Goal: Book appointment/travel/reservation

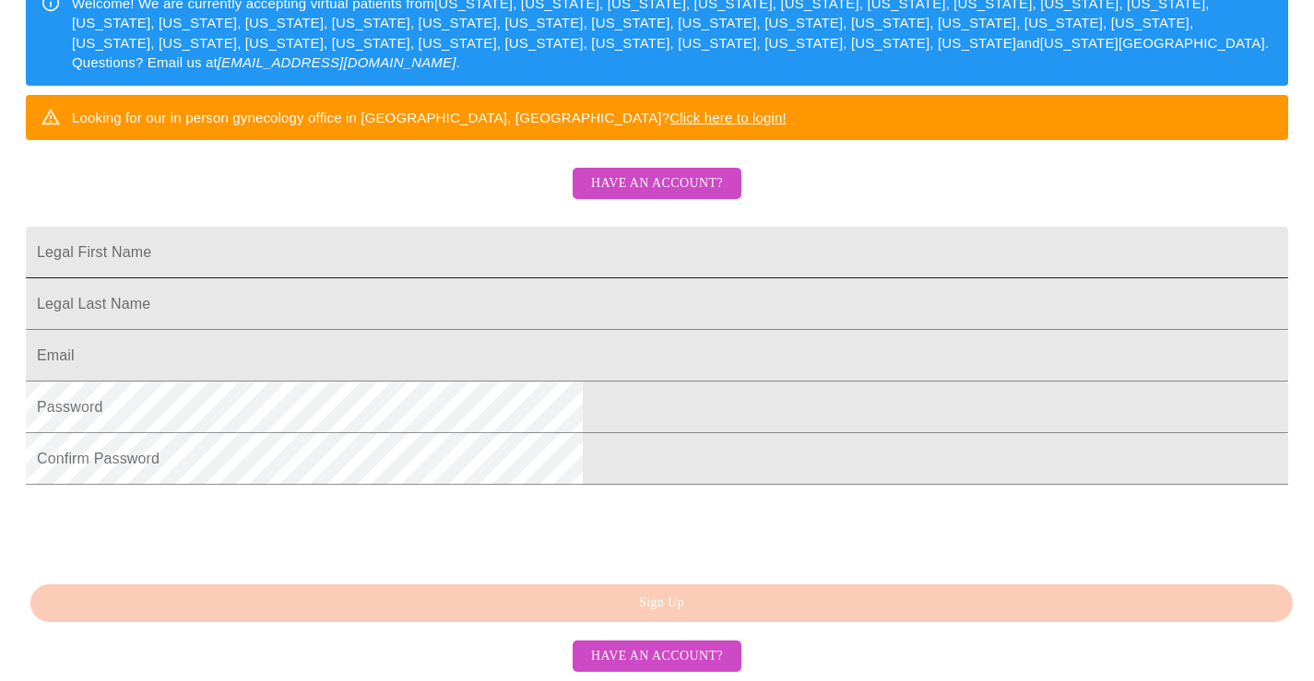
scroll to position [467, 0]
click at [643, 498] on div "MyMenopauseRx Sign Up Welcome! We are currently accepting virtual patients from…" at bounding box center [656, 157] width 1299 height 681
click at [614, 227] on input "Legal First Name" at bounding box center [657, 253] width 1262 height 52
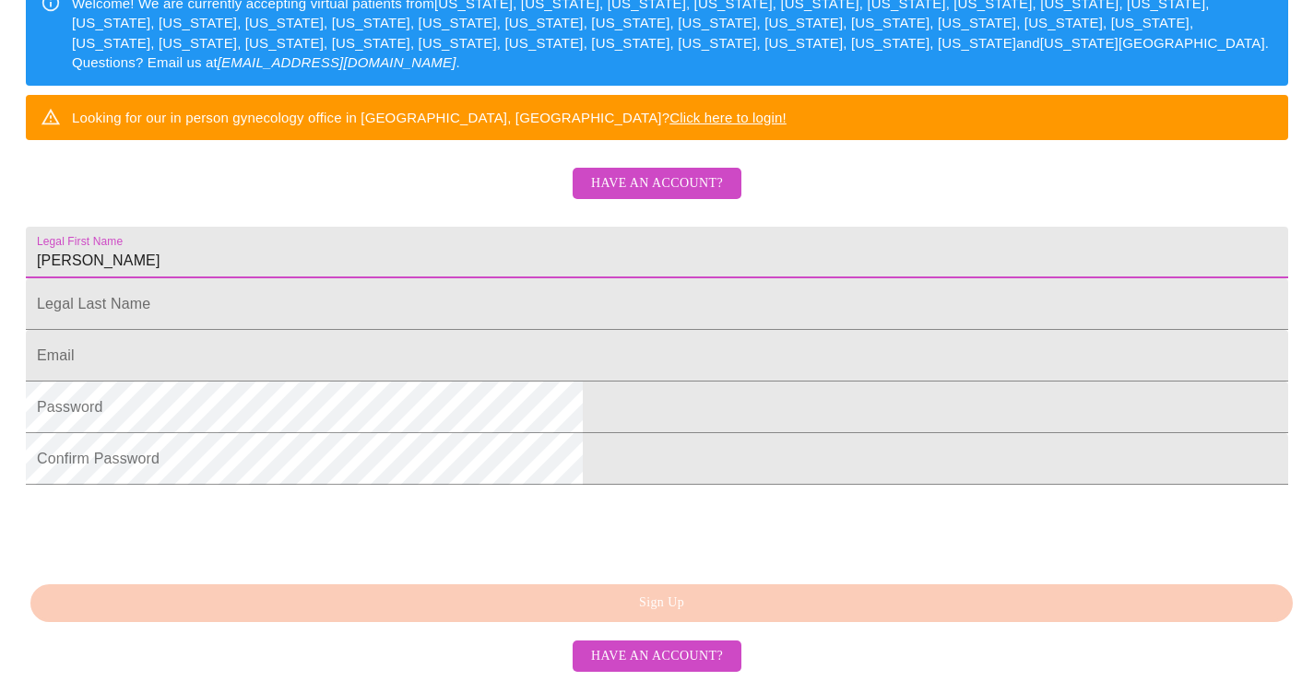
type input "[PERSON_NAME]"
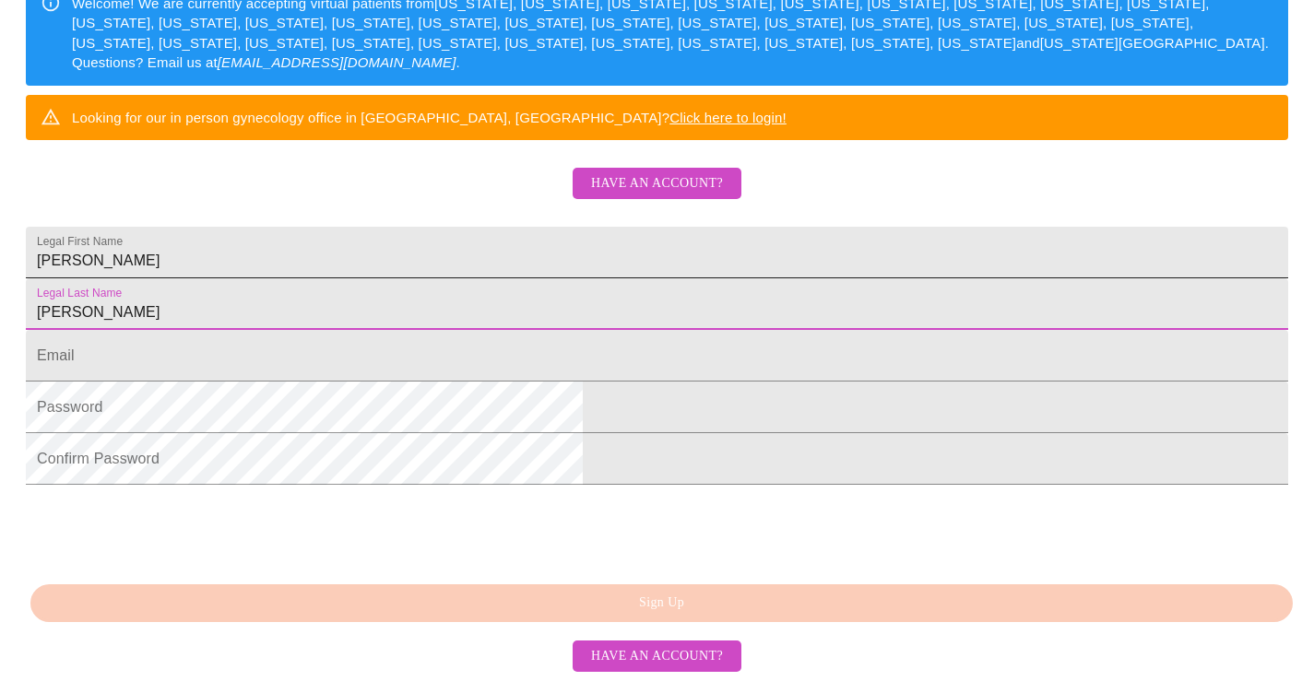
type input "[PERSON_NAME]"
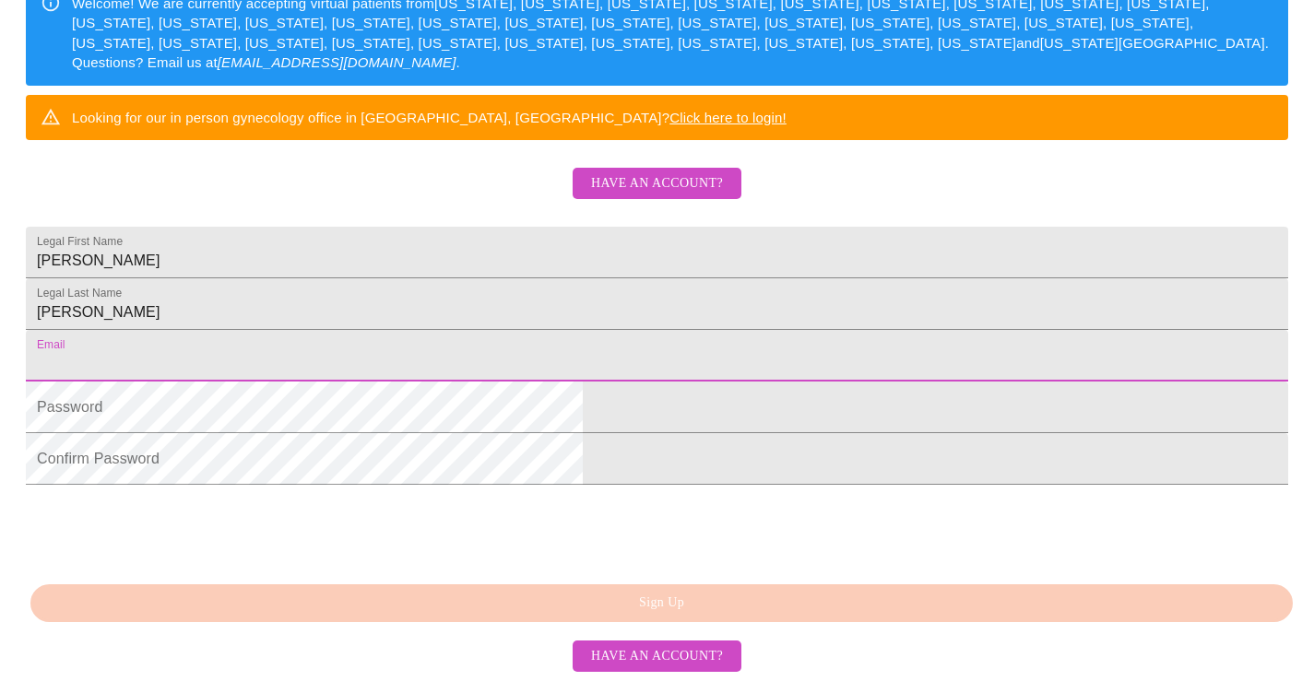
type input "[EMAIL_ADDRESS][DOMAIN_NAME]"
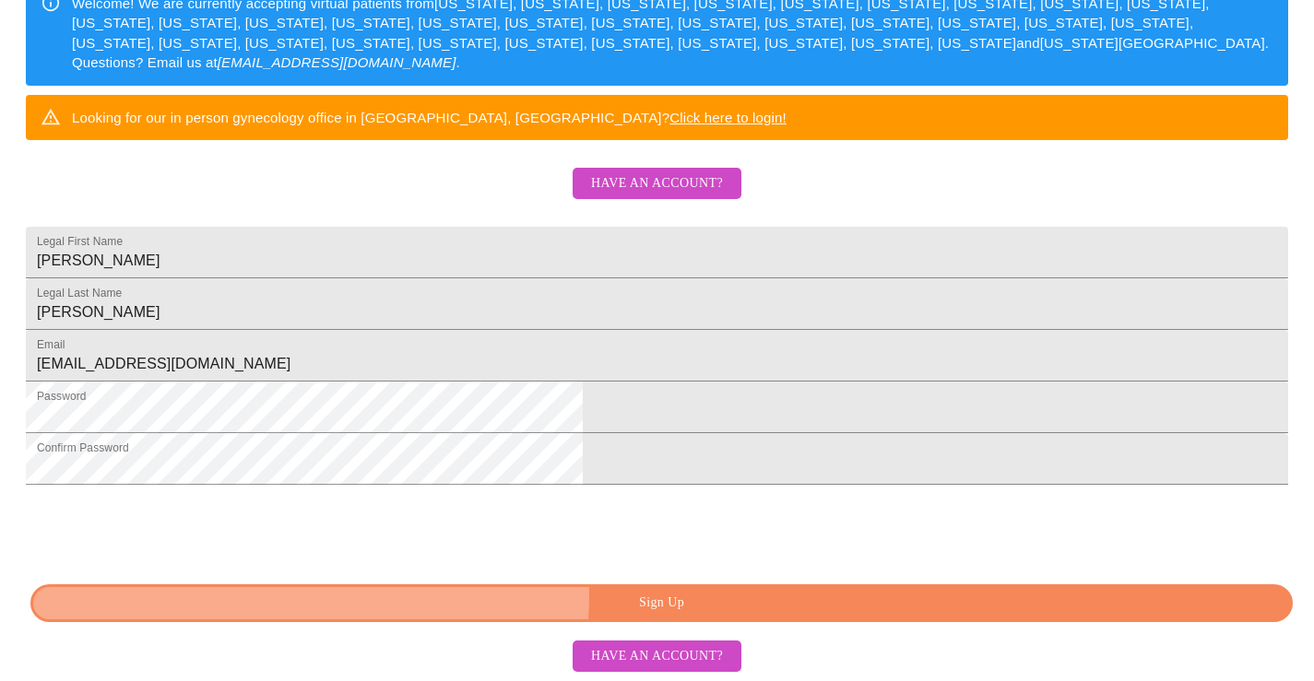
click at [458, 592] on button "Sign Up" at bounding box center [661, 603] width 1262 height 38
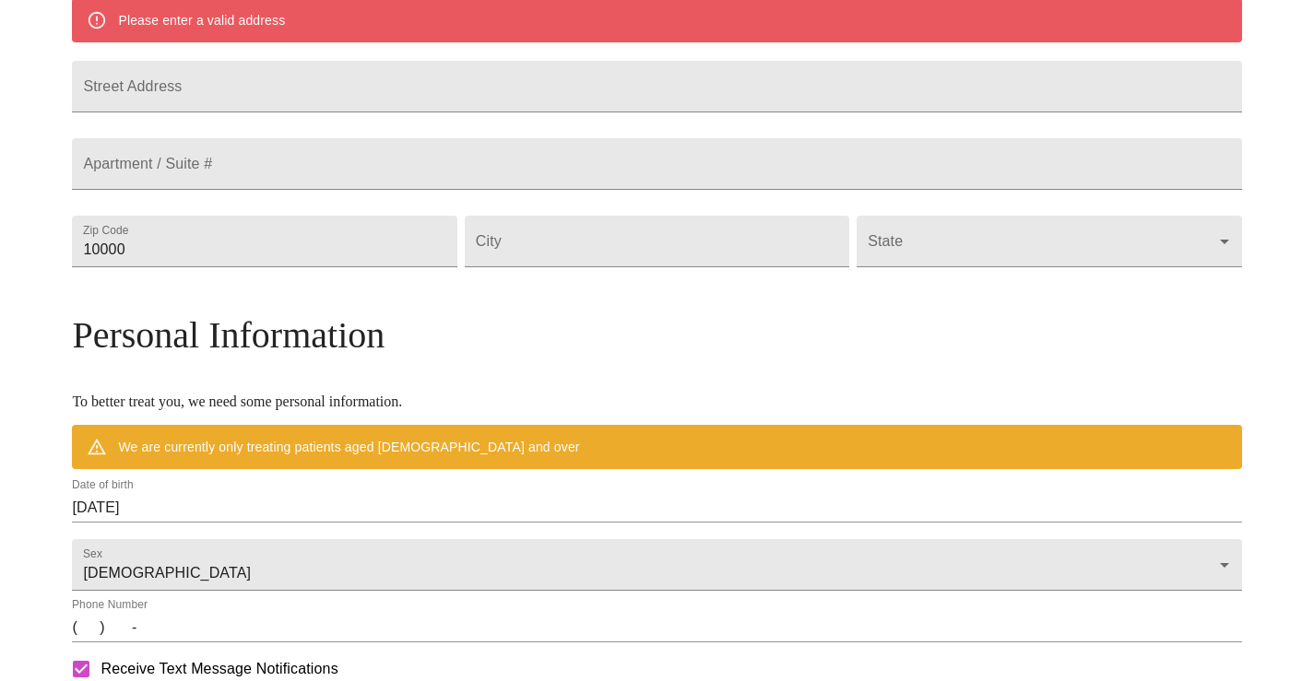
scroll to position [396, 0]
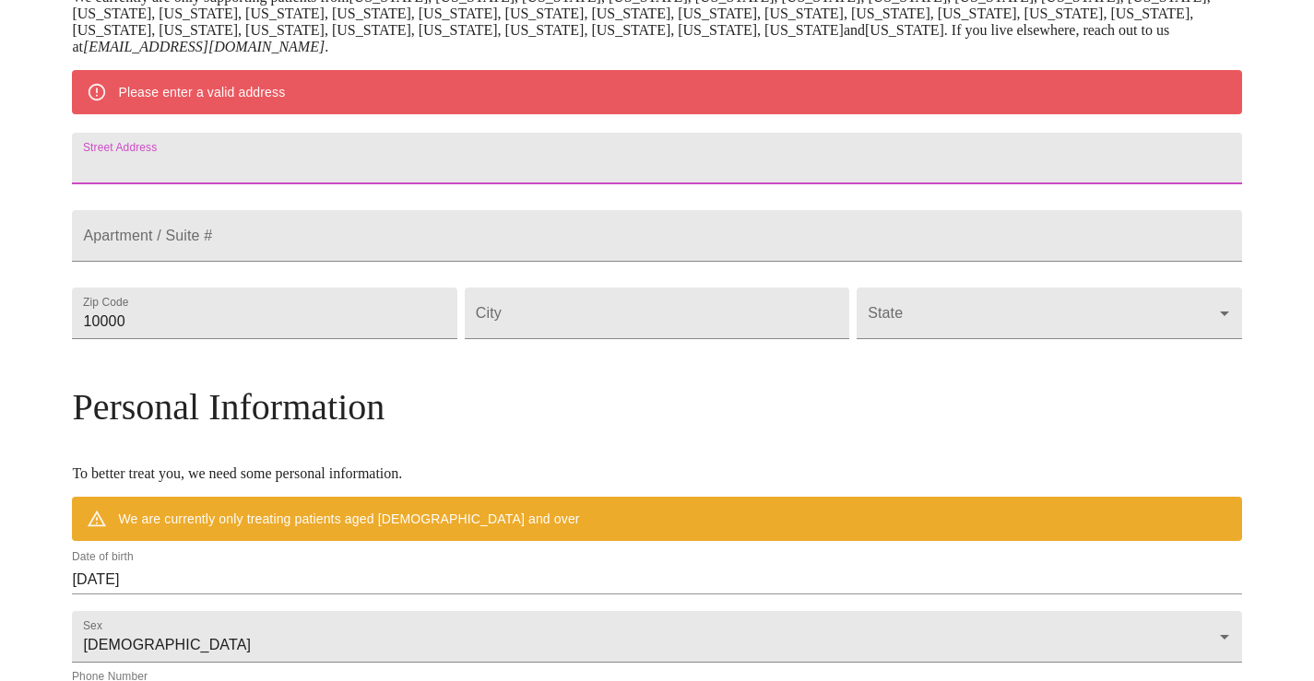
click at [667, 169] on input "Street Address" at bounding box center [656, 159] width 1169 height 52
type input "[STREET_ADDRESS][PERSON_NAME]"
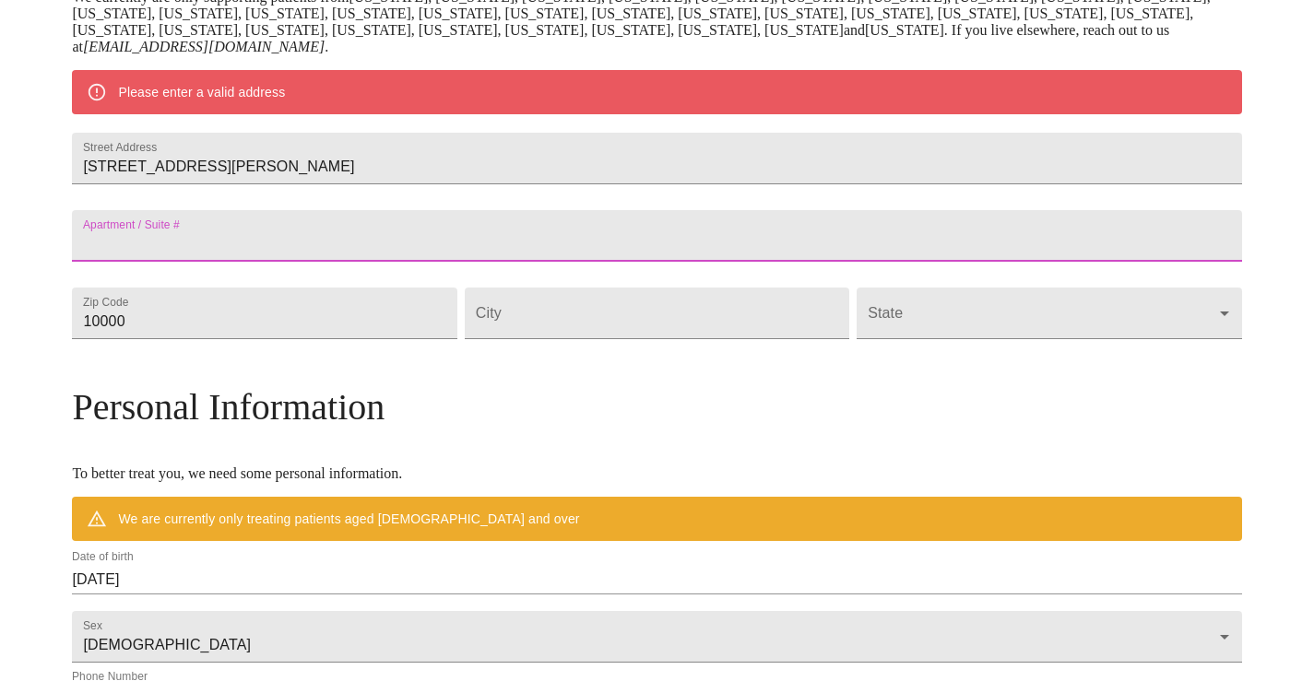
click at [436, 262] on input "Street Address" at bounding box center [656, 236] width 1169 height 52
type input "Apt A"
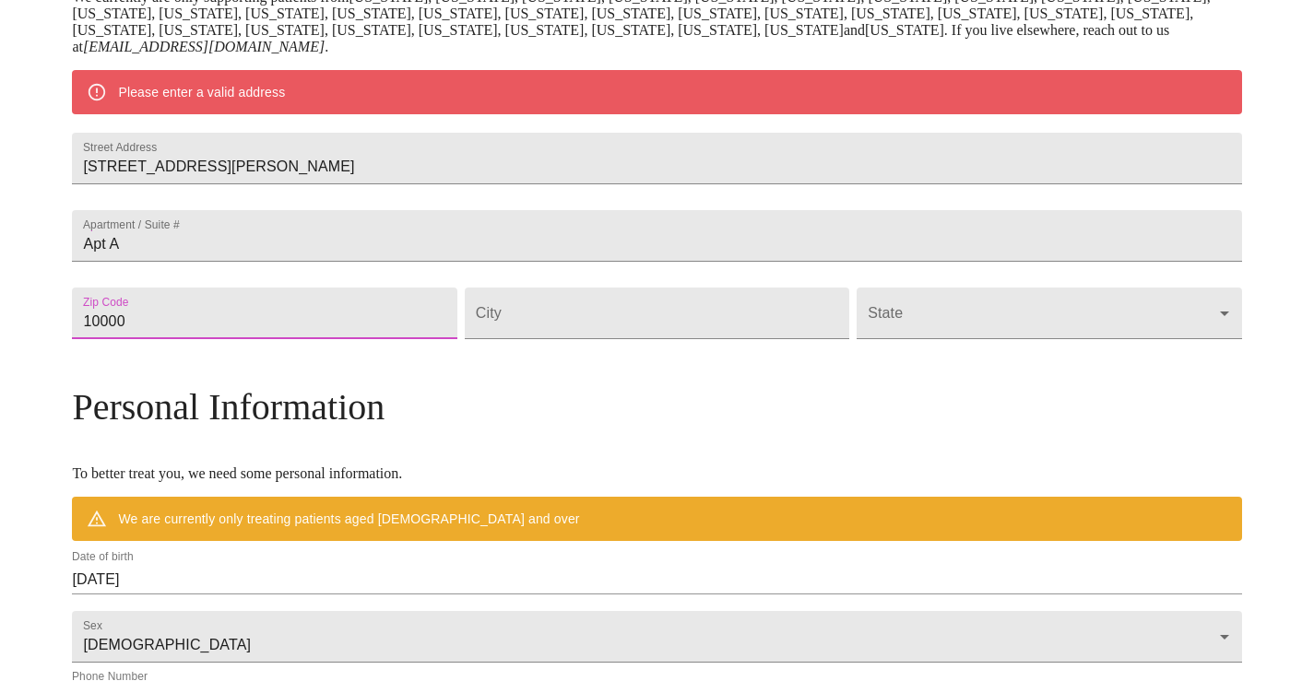
click at [386, 339] on input "10000" at bounding box center [264, 314] width 384 height 52
type input "13760"
click at [550, 339] on input "Street Address" at bounding box center [657, 314] width 384 height 52
type input "[PERSON_NAME]"
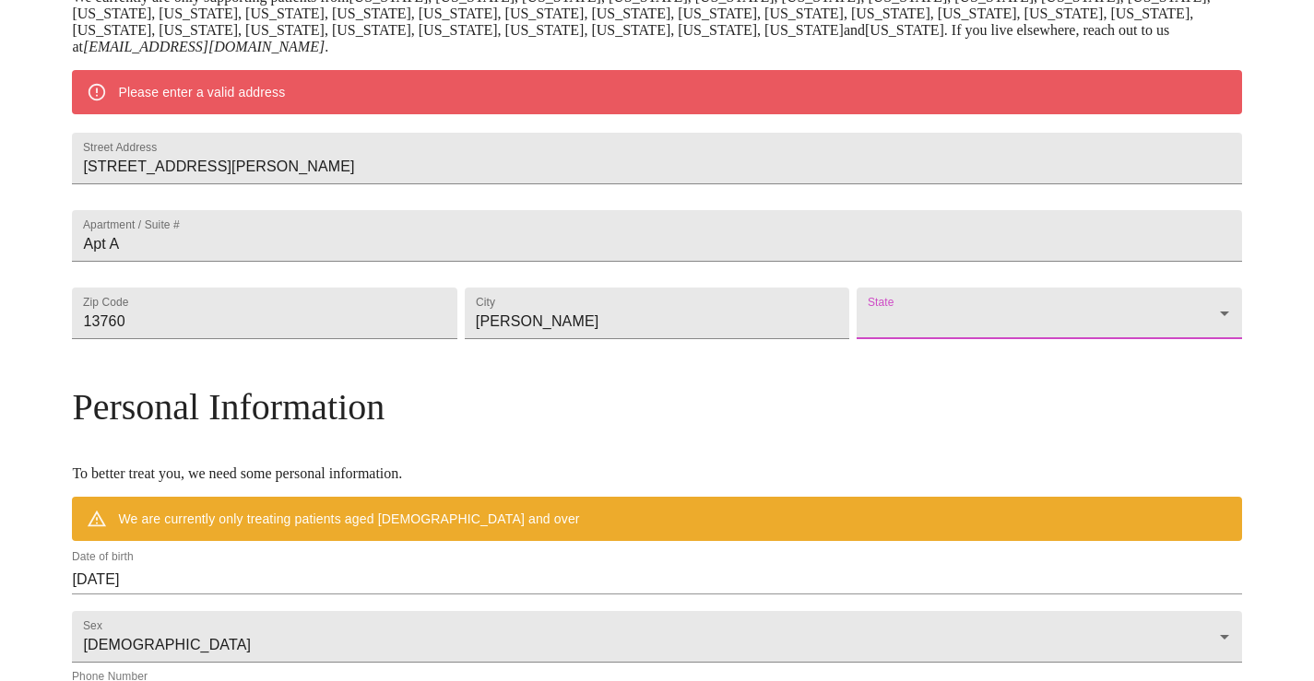
click at [1030, 372] on body "MyMenopauseRx Welcome to MyMenopauseRx Since it's your first time here, you'll …" at bounding box center [656, 339] width 1299 height 1454
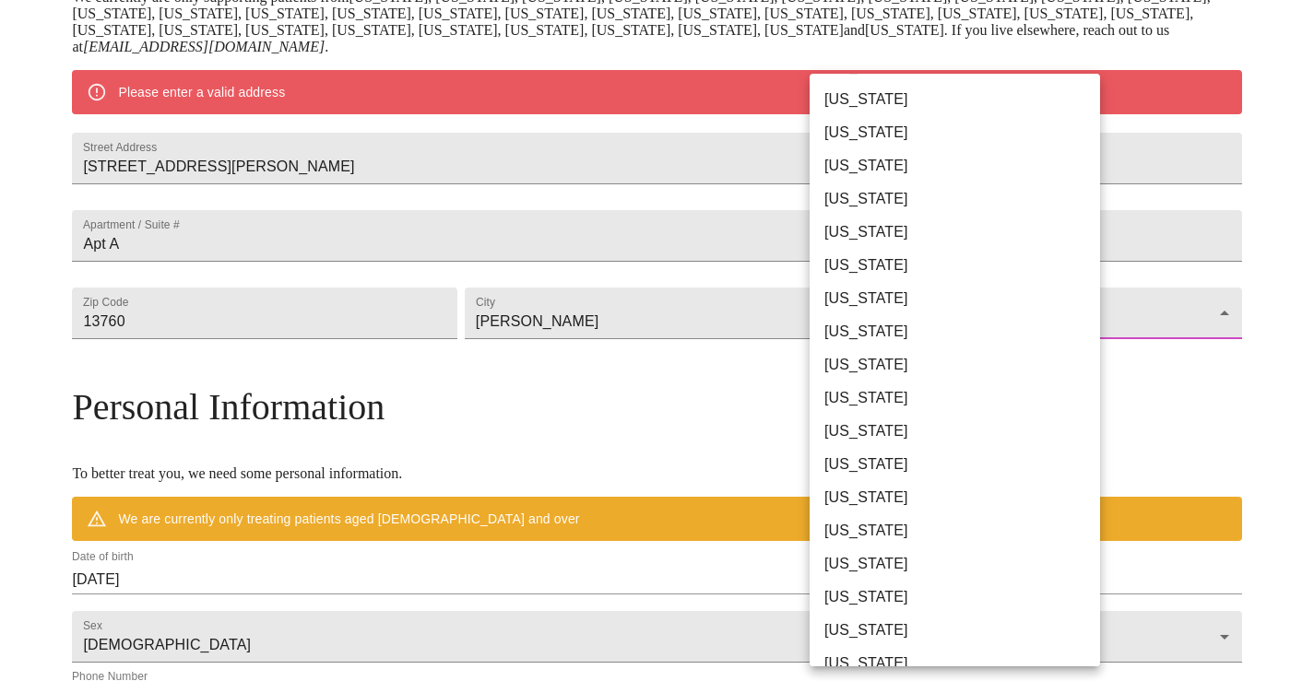
scroll to position [647, 0]
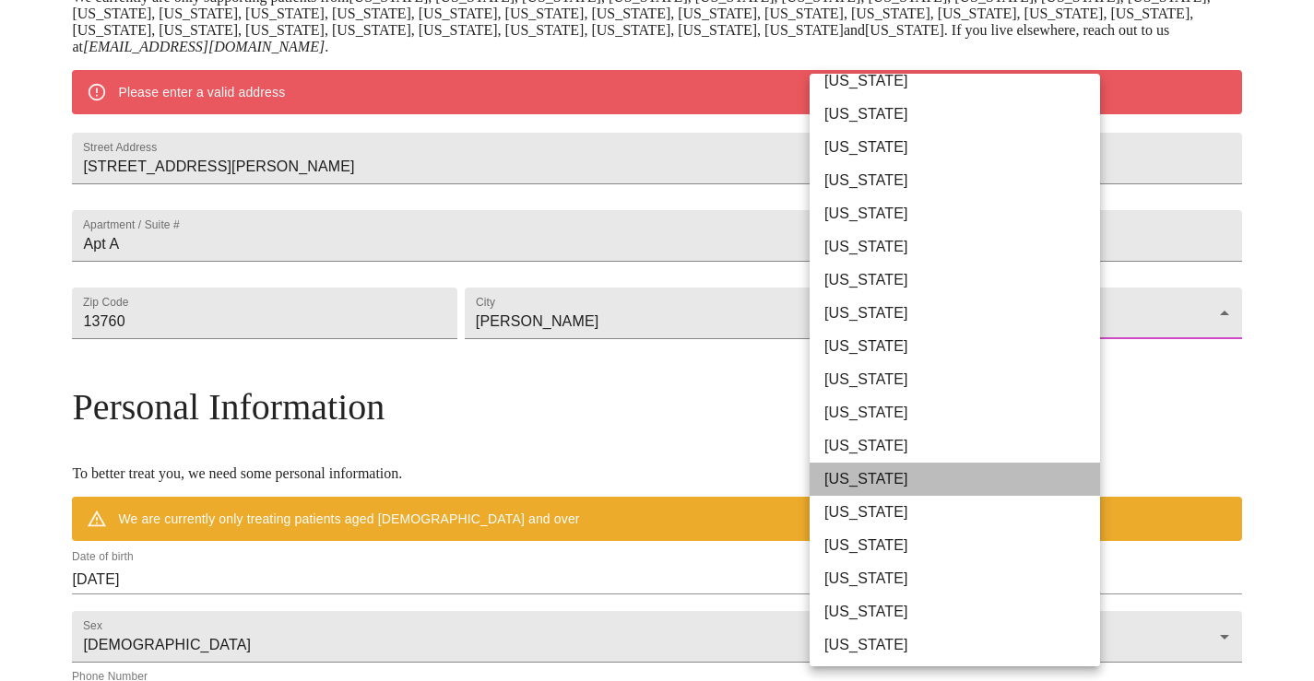
click at [936, 474] on li "[US_STATE]" at bounding box center [954, 479] width 290 height 33
type input "[US_STATE]"
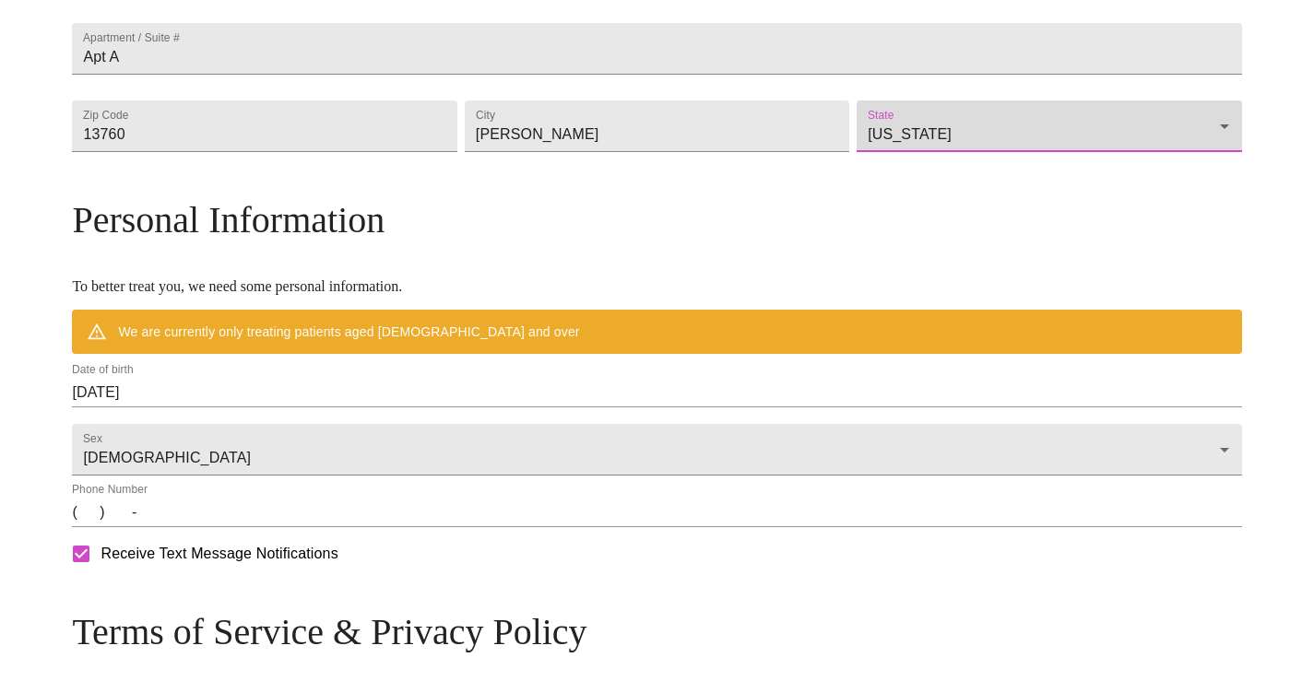
scroll to position [531, 0]
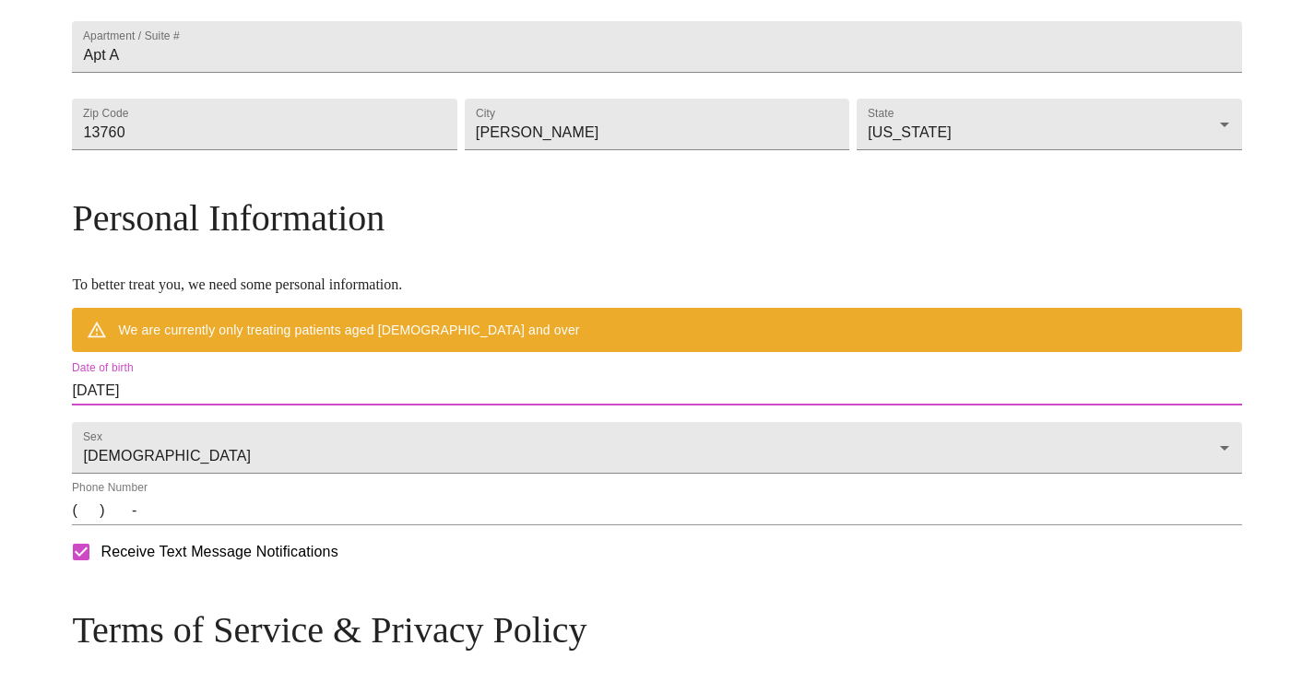
click at [232, 406] on input "[DATE]" at bounding box center [656, 391] width 1169 height 30
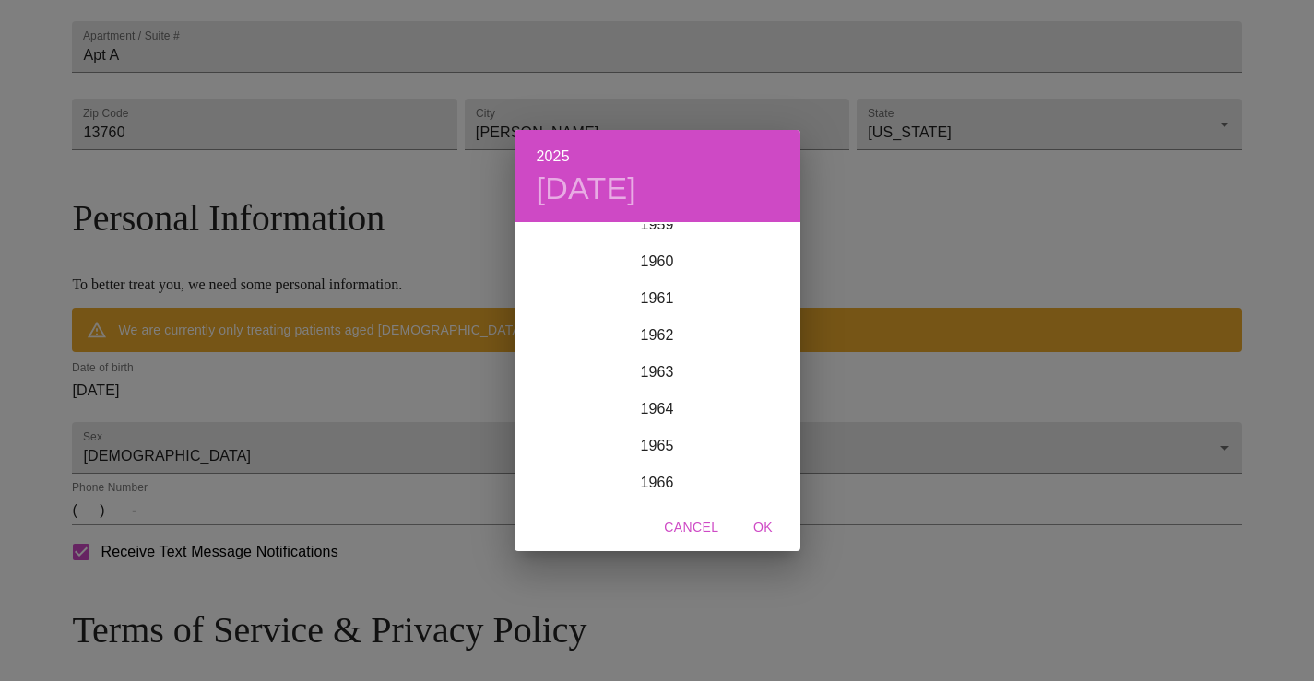
scroll to position [2234, 0]
click at [647, 407] on div "1964" at bounding box center [657, 405] width 286 height 37
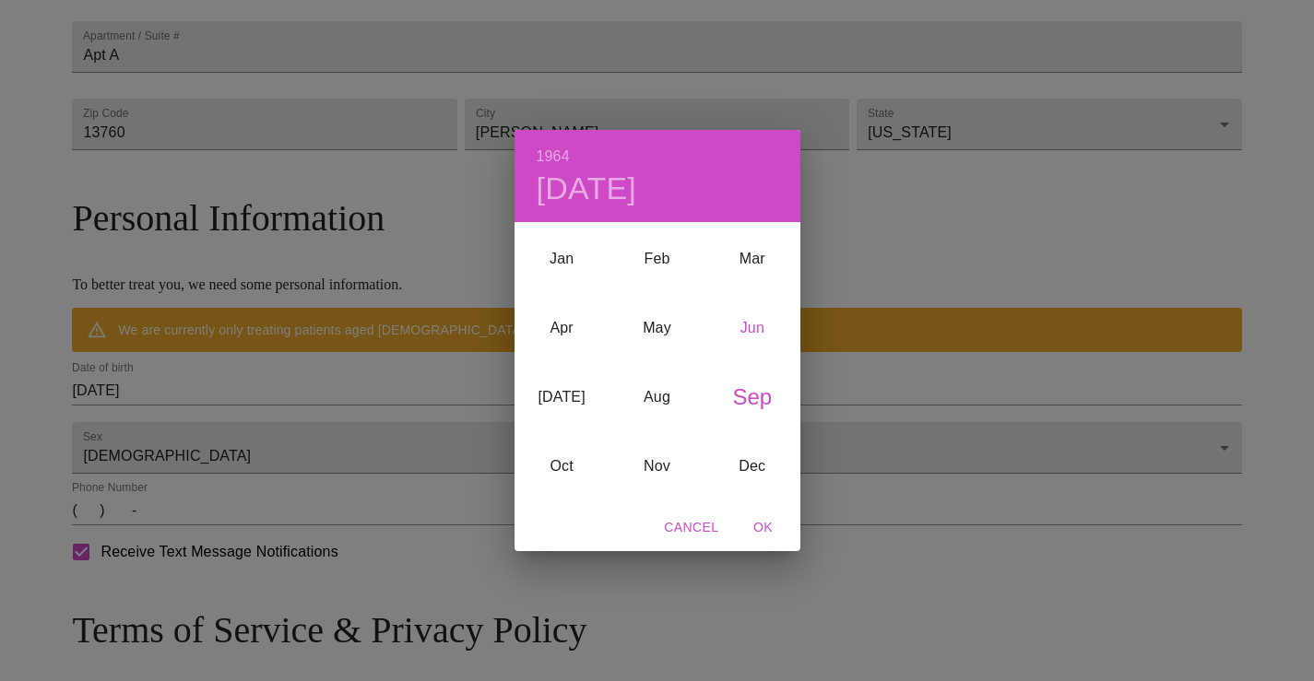
click at [749, 331] on div "Jun" at bounding box center [751, 327] width 95 height 69
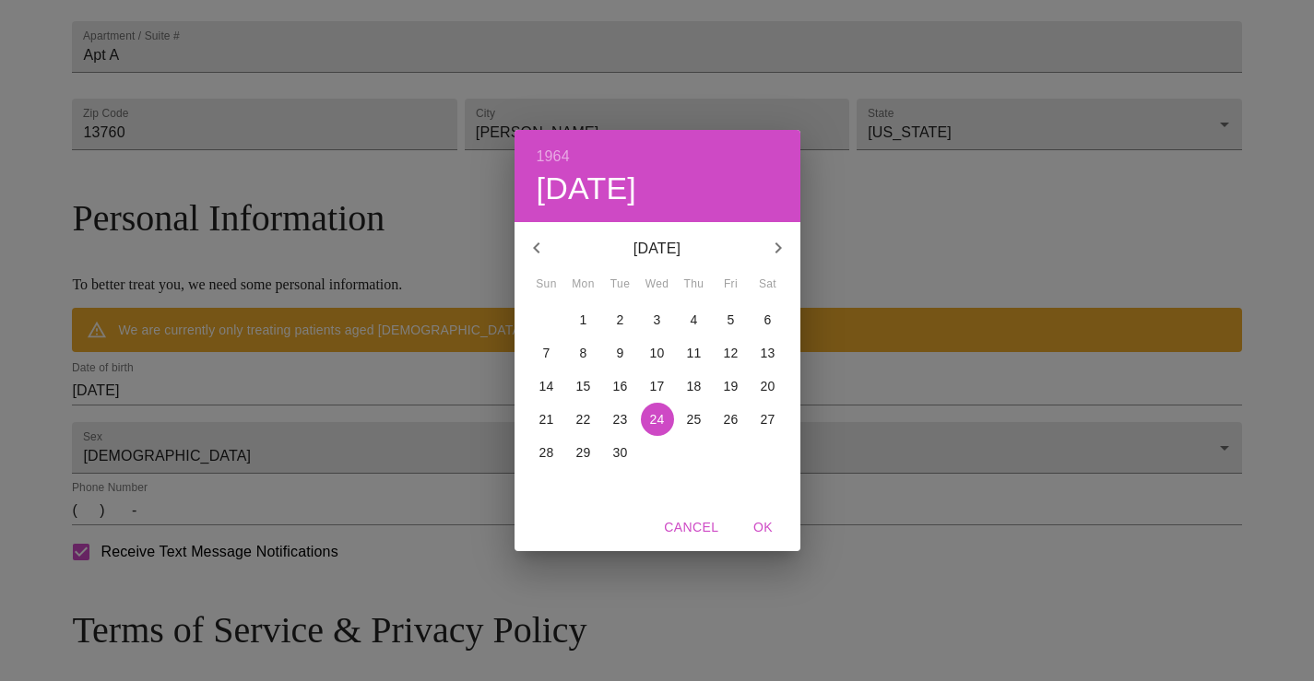
click at [726, 419] on p "26" at bounding box center [731, 419] width 15 height 18
click at [761, 526] on span "OK" at bounding box center [763, 527] width 44 height 23
type input "[DATE]"
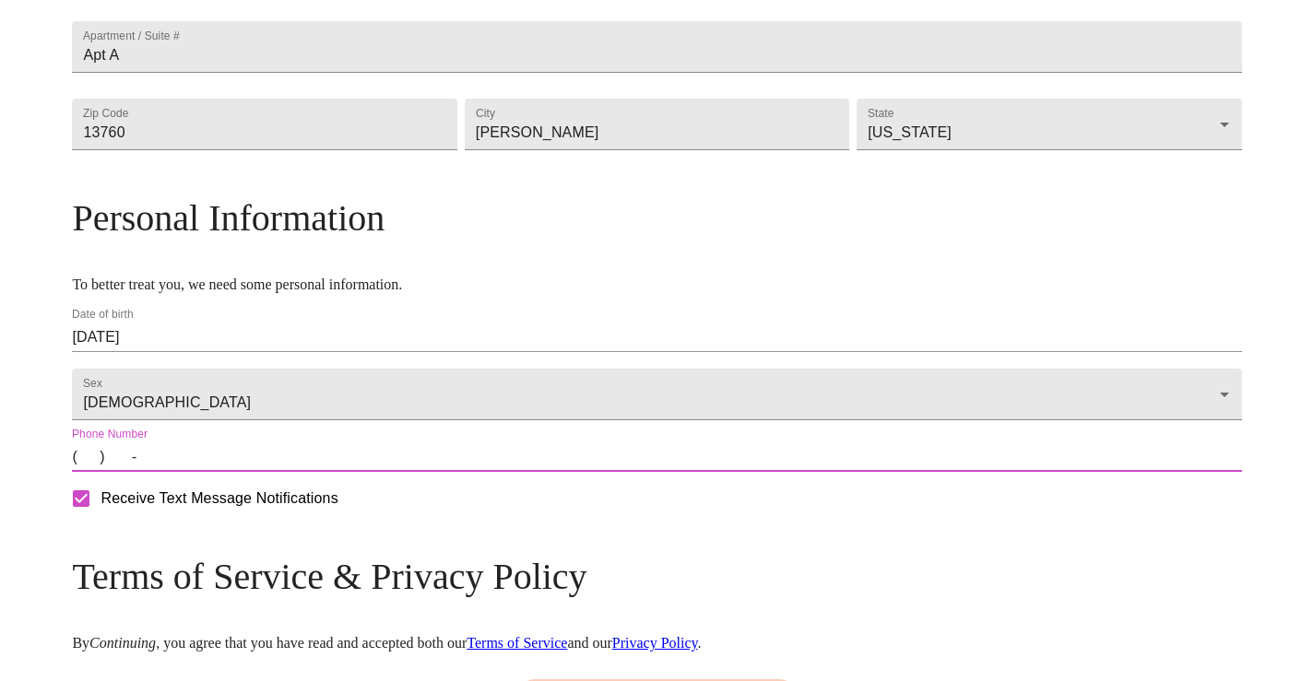
click at [226, 472] on input "(   )    -" at bounding box center [656, 458] width 1169 height 30
type input "[PHONE_NUMBER]"
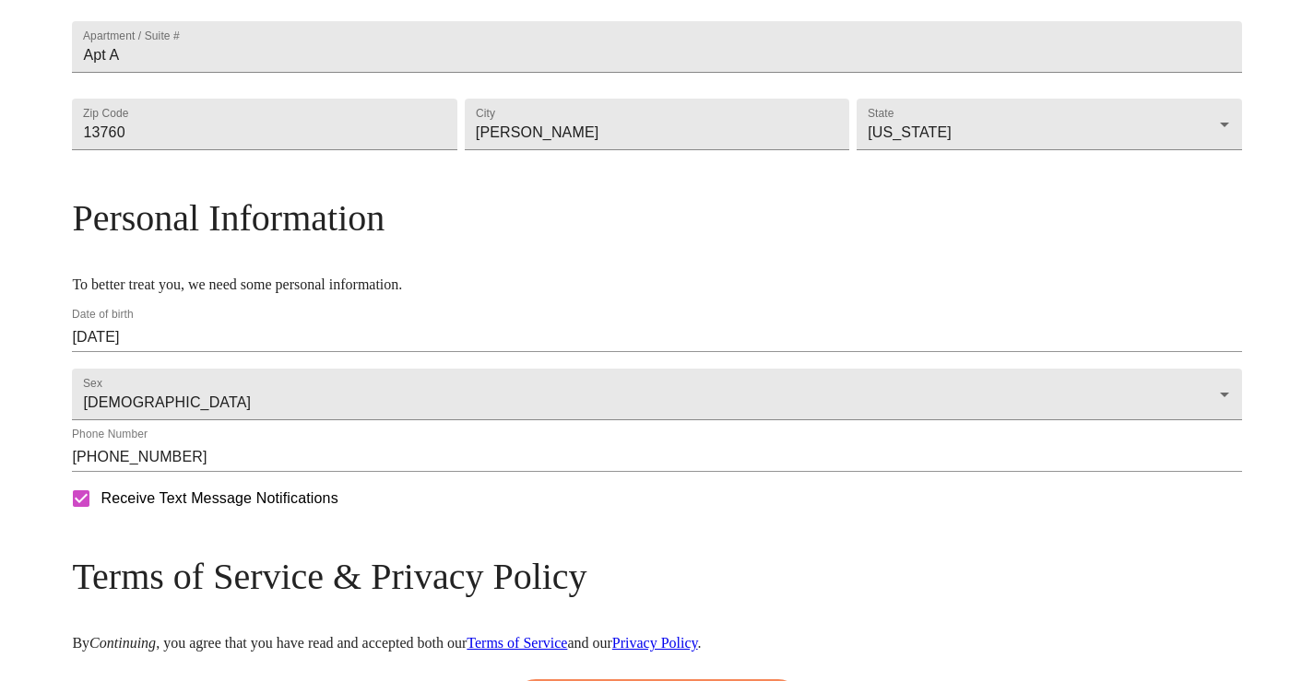
click at [427, 518] on form "Receive Text Message Notifications" at bounding box center [656, 498] width 1169 height 39
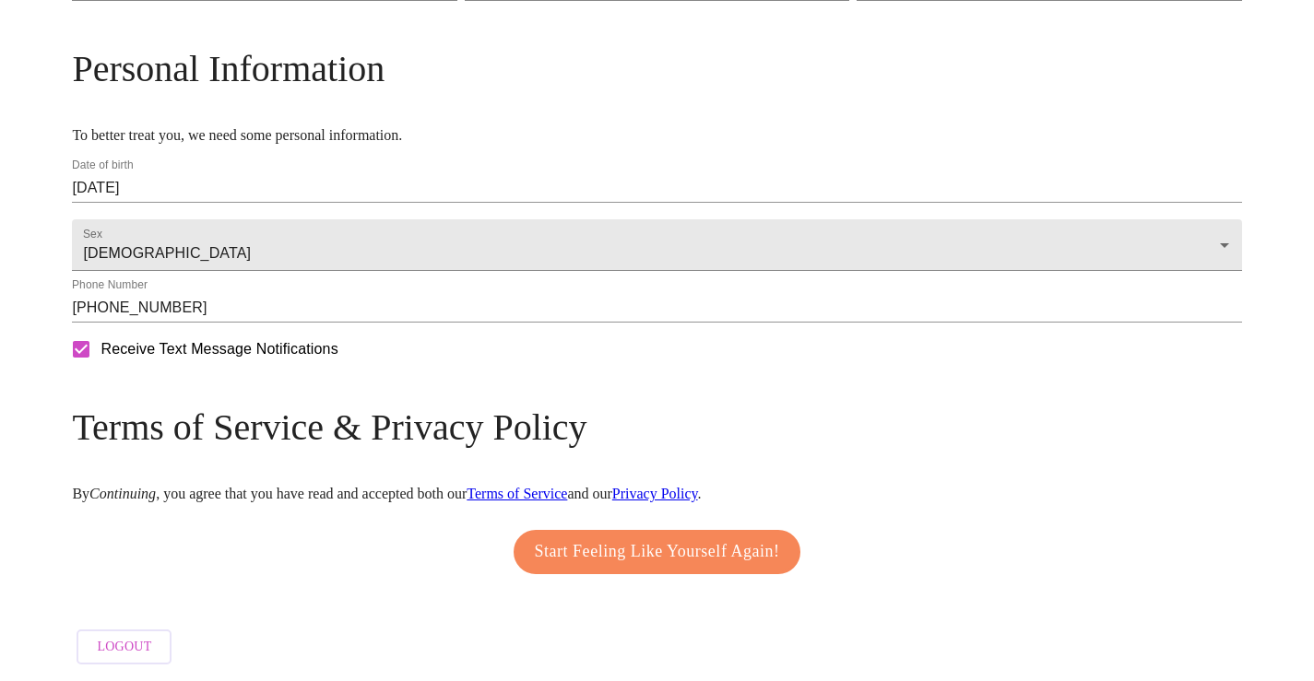
scroll to position [736, 0]
click at [649, 537] on span "Start Feeling Like Yourself Again!" at bounding box center [657, 552] width 245 height 30
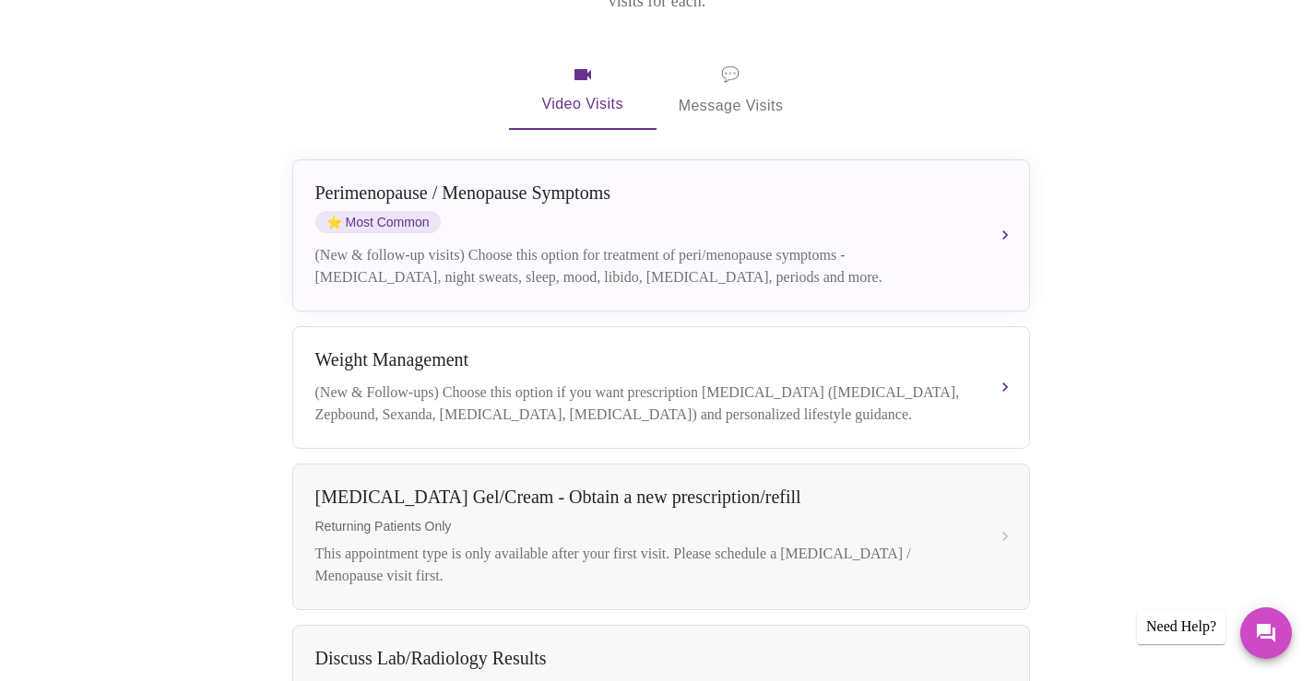
scroll to position [316, 0]
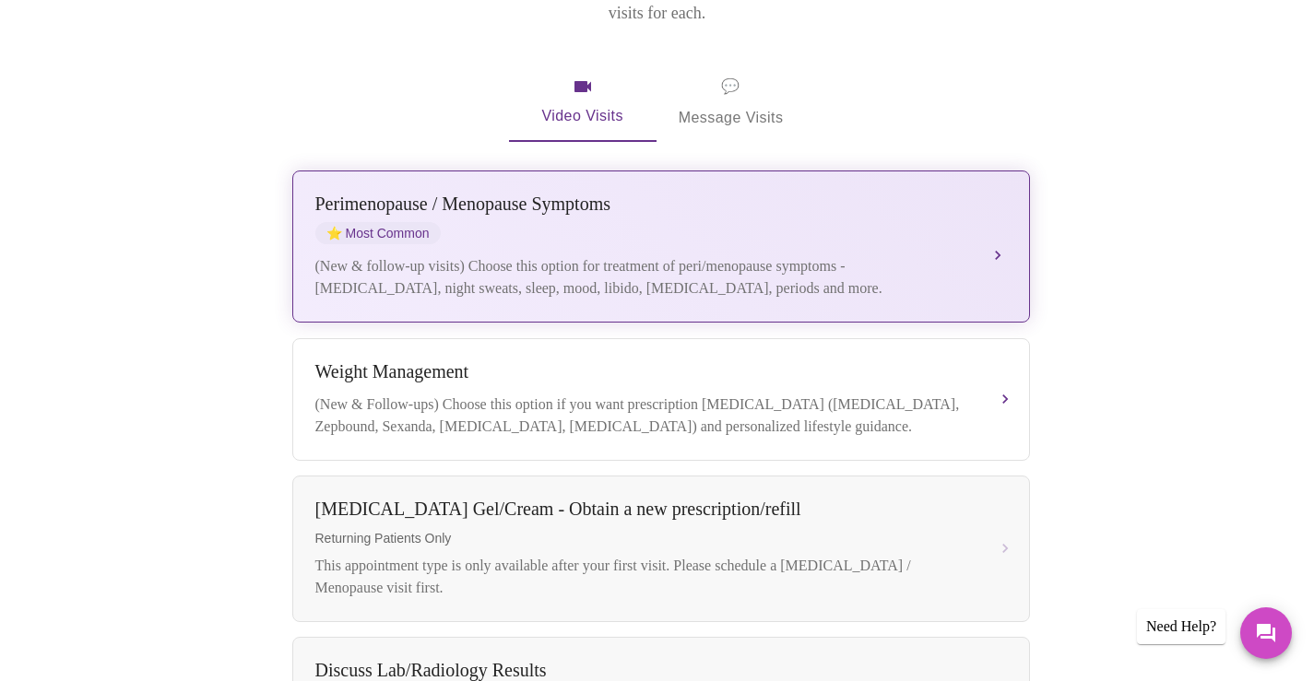
click at [679, 223] on div "[MEDICAL_DATA] / Menopause Symptoms ⭐ Most Common (New & follow-up visits) Choo…" at bounding box center [660, 247] width 691 height 106
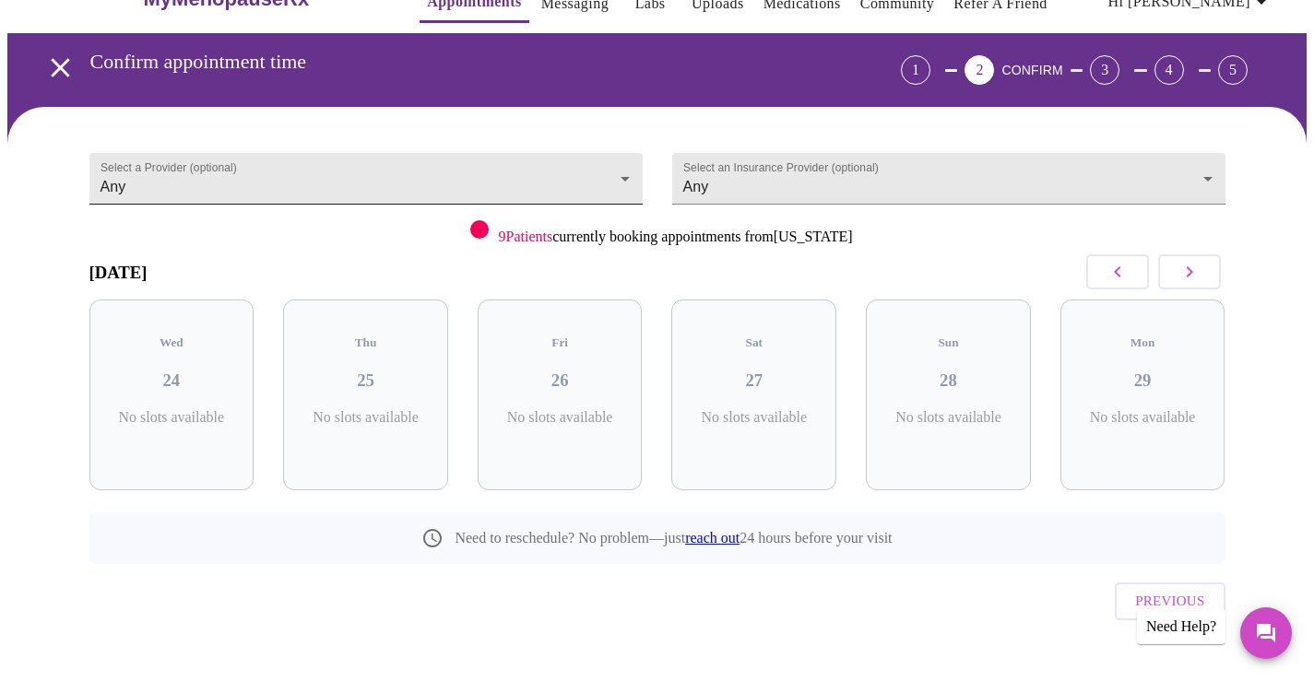
click at [610, 169] on body "MyMenopauseRx Appointments Messaging Labs Uploads Medications Community Refer a…" at bounding box center [656, 338] width 1299 height 749
click at [757, 171] on div at bounding box center [657, 340] width 1314 height 681
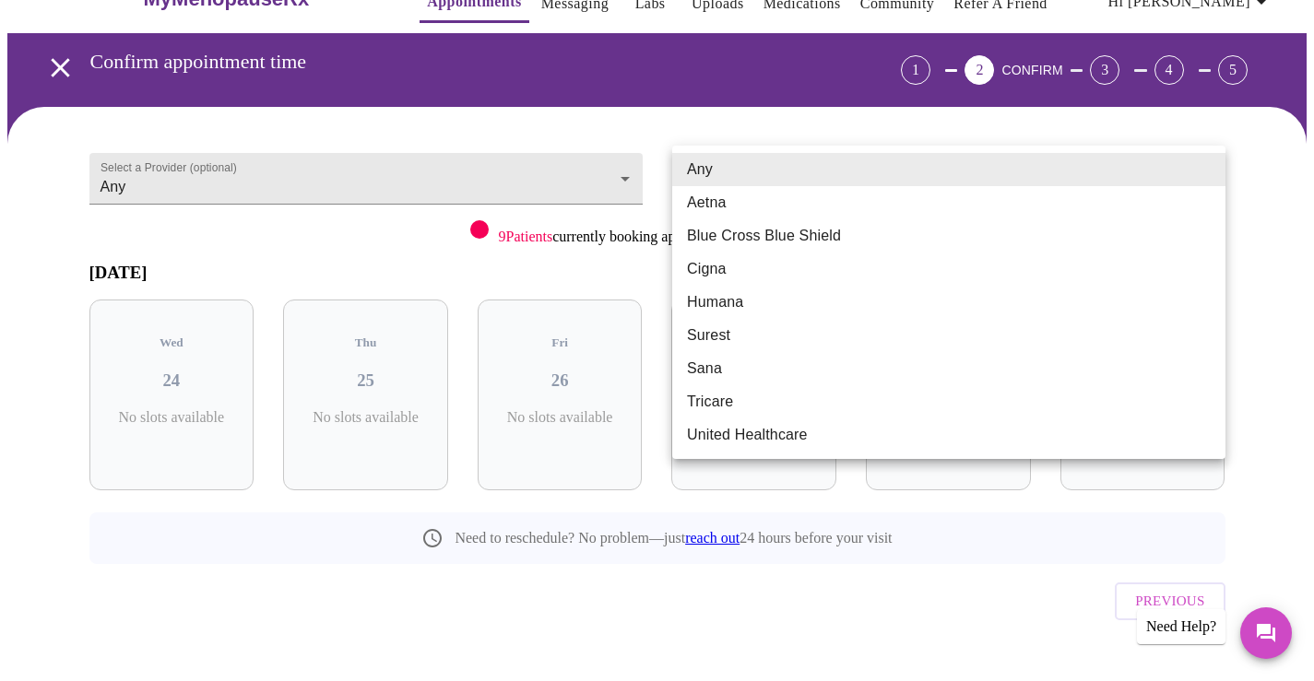
click at [829, 159] on body "MyMenopauseRx Appointments Messaging Labs Uploads Medications Community Refer a…" at bounding box center [656, 338] width 1299 height 749
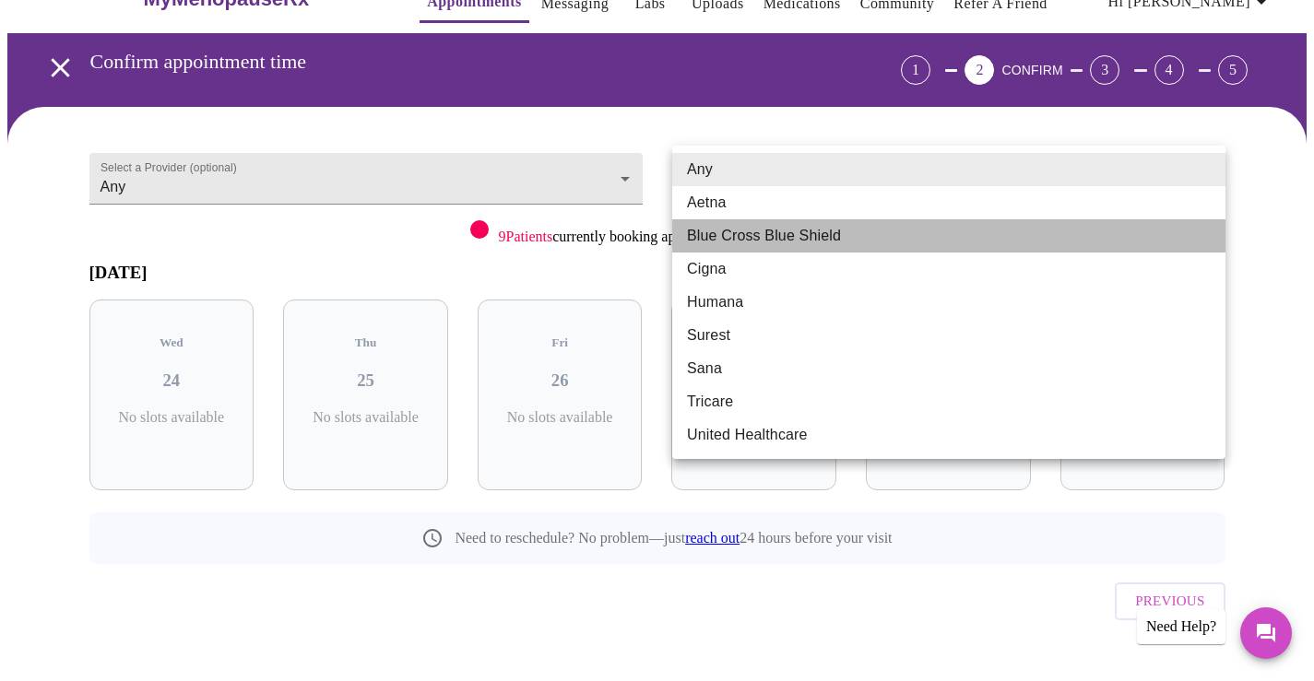
click at [758, 234] on li "Blue Cross Blue Shield" at bounding box center [948, 235] width 553 height 33
type input "Blue Cross Blue Shield"
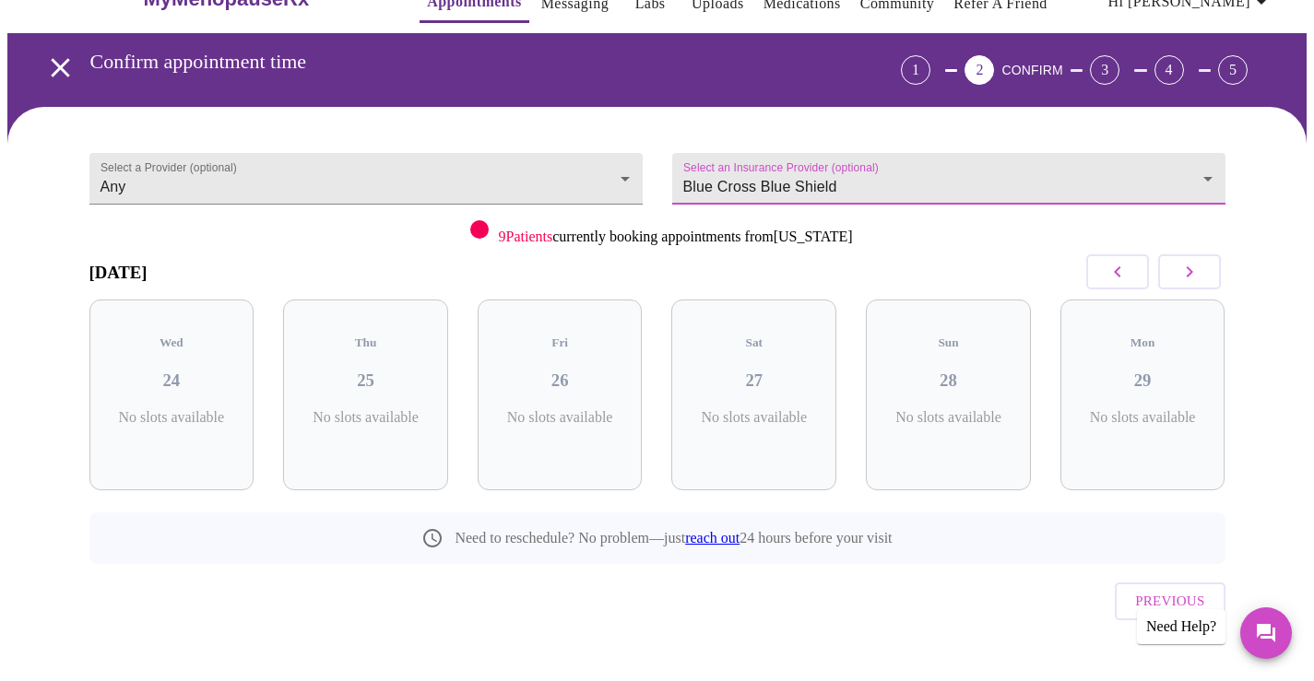
click at [1191, 277] on icon "button" at bounding box center [1189, 272] width 22 height 22
click at [1190, 277] on icon "button" at bounding box center [1189, 272] width 22 height 22
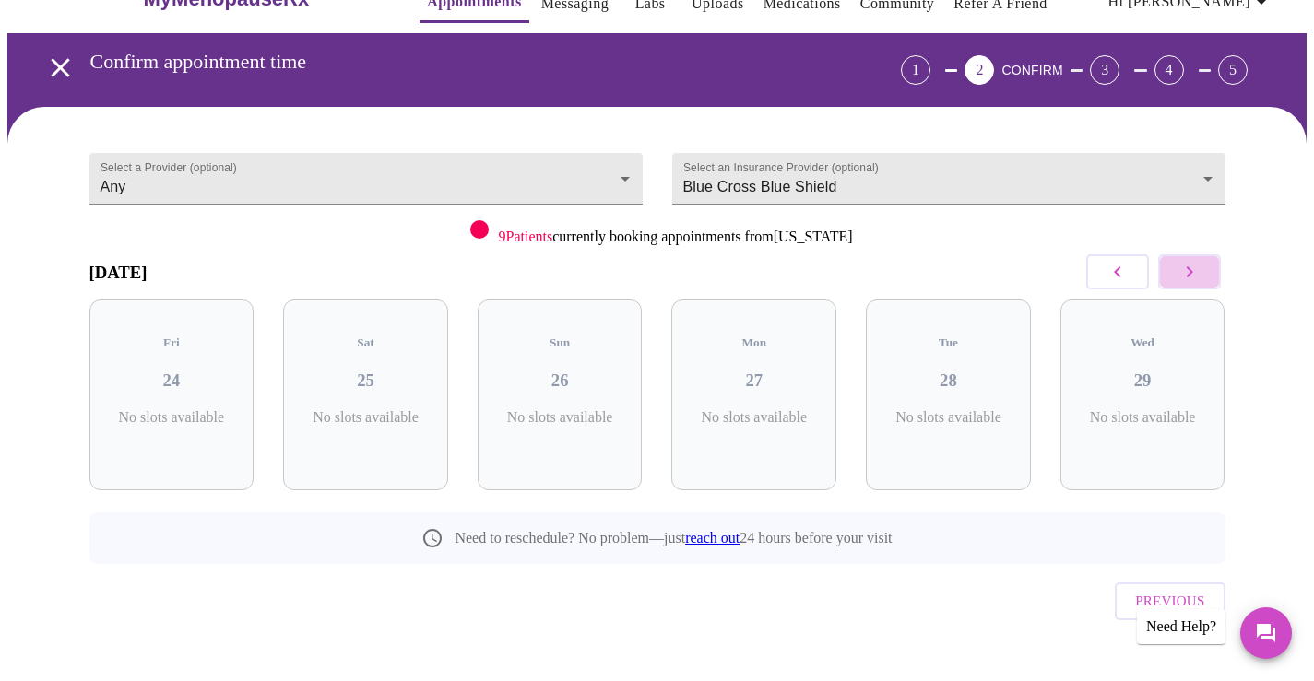
click at [1190, 277] on icon "button" at bounding box center [1189, 272] width 22 height 22
click at [1190, 278] on icon "button" at bounding box center [1189, 272] width 22 height 22
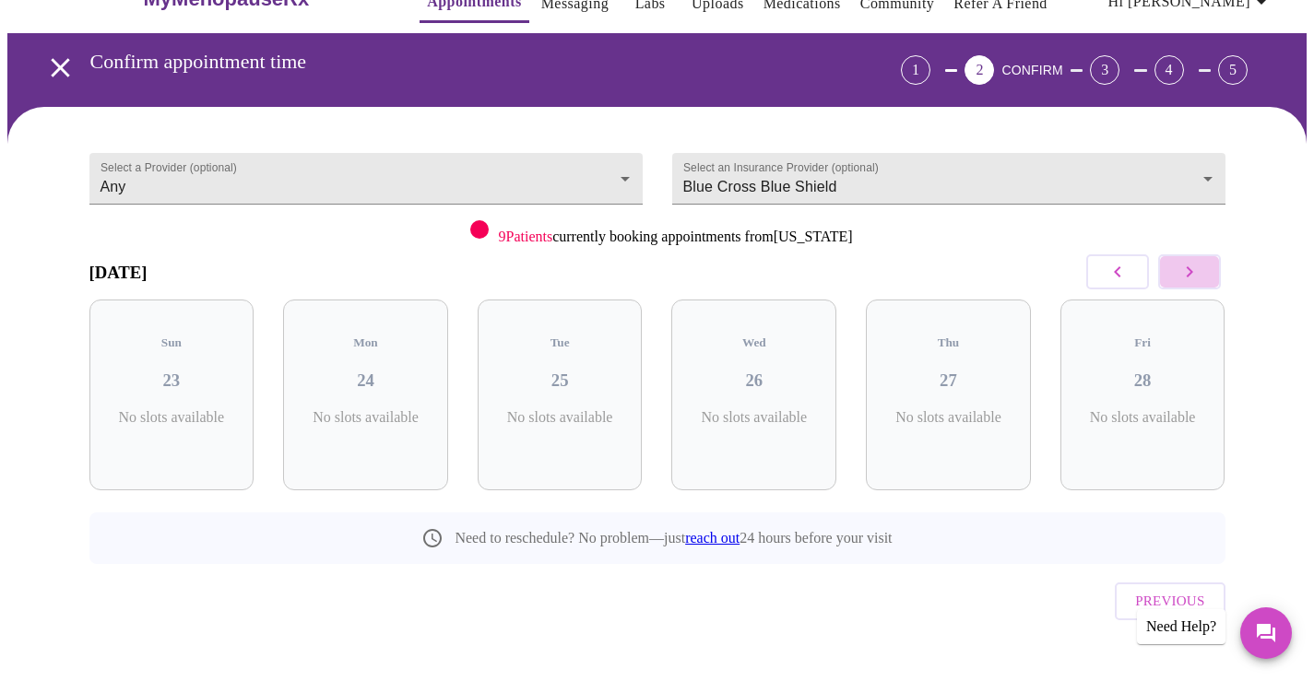
click at [1190, 278] on icon "button" at bounding box center [1189, 272] width 22 height 22
click at [1116, 277] on icon "button" at bounding box center [1117, 272] width 22 height 22
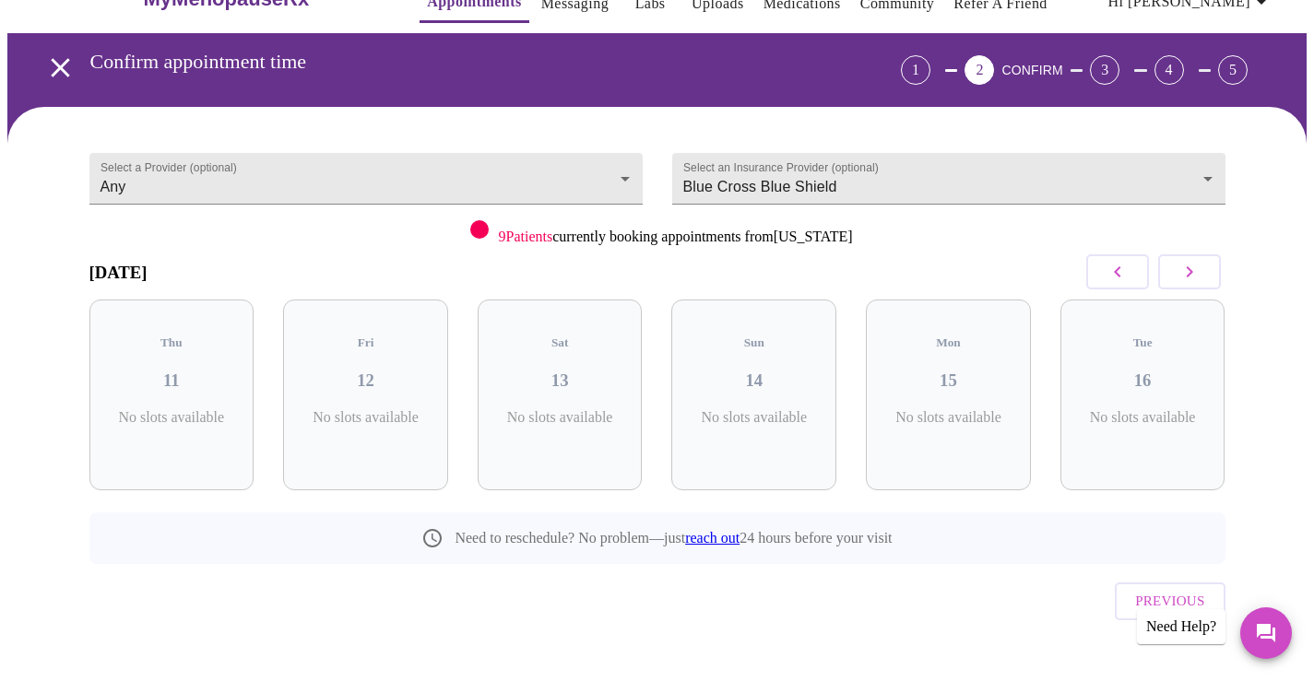
click at [1116, 277] on icon "button" at bounding box center [1117, 272] width 22 height 22
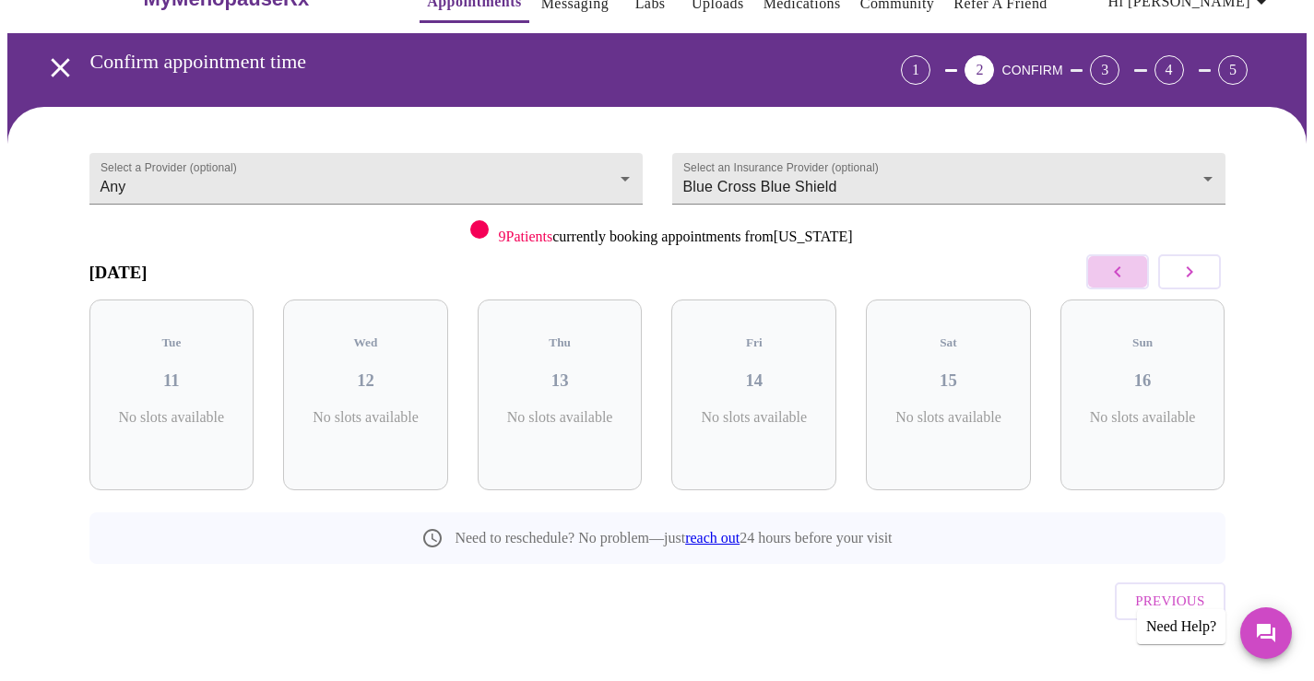
click at [1116, 277] on icon "button" at bounding box center [1117, 272] width 22 height 22
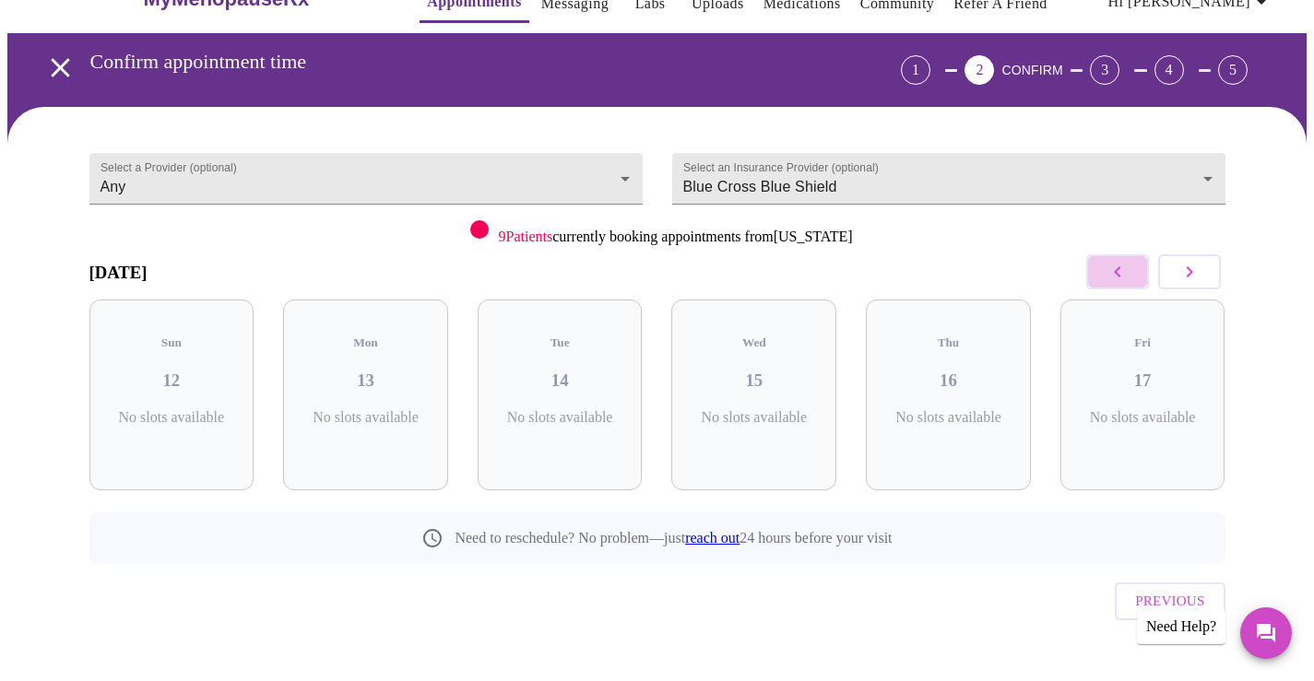
click at [1116, 277] on icon "button" at bounding box center [1117, 272] width 22 height 22
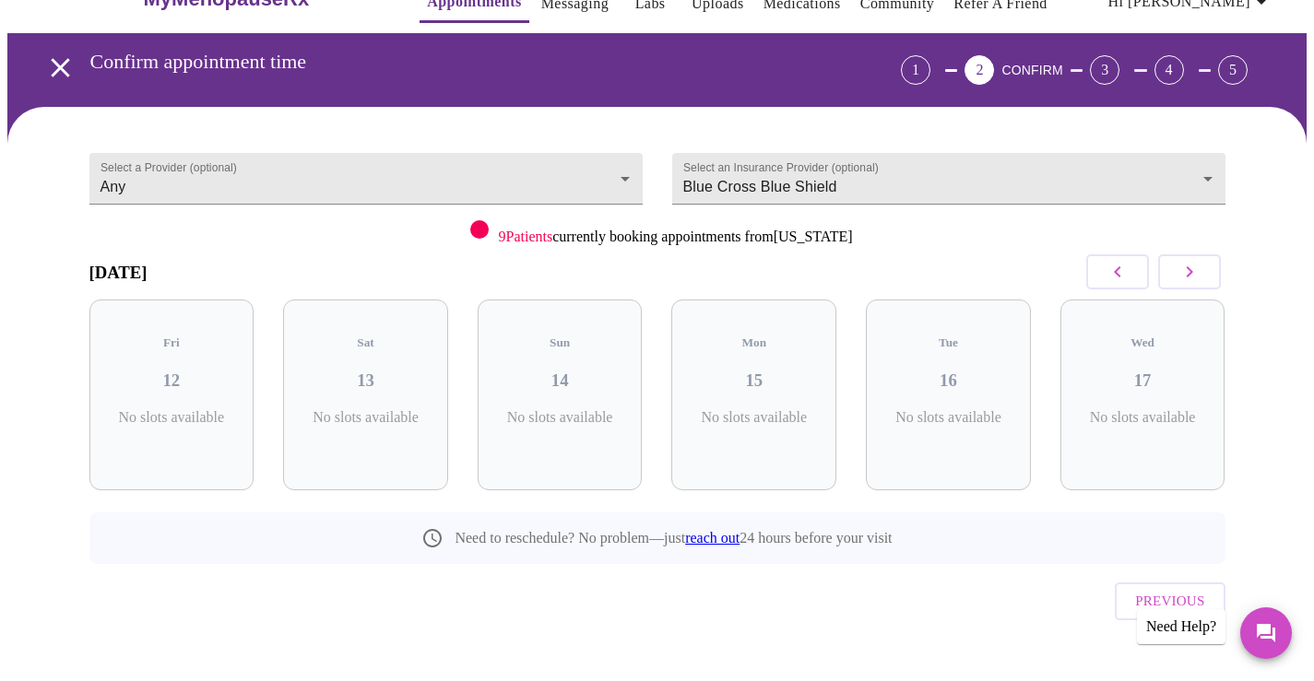
click at [1116, 277] on icon "button" at bounding box center [1117, 272] width 22 height 22
click at [1116, 278] on icon "button" at bounding box center [1117, 272] width 22 height 22
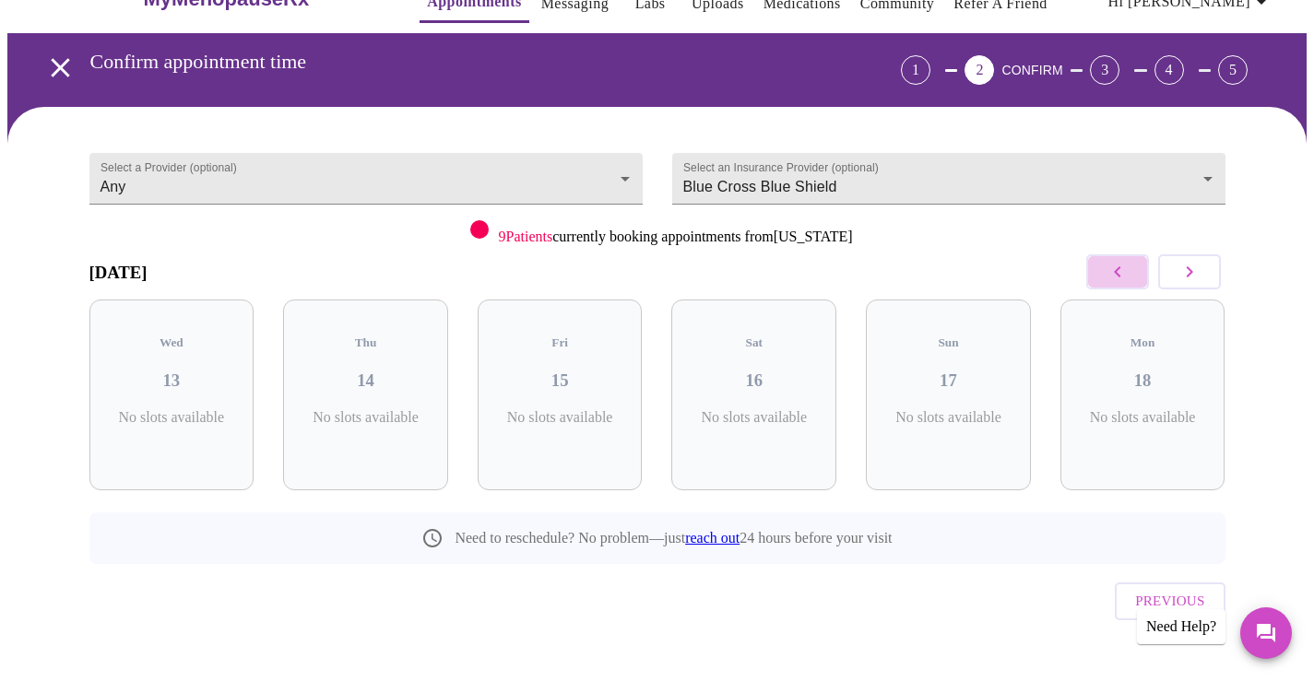
click at [1116, 278] on icon "button" at bounding box center [1117, 272] width 22 height 22
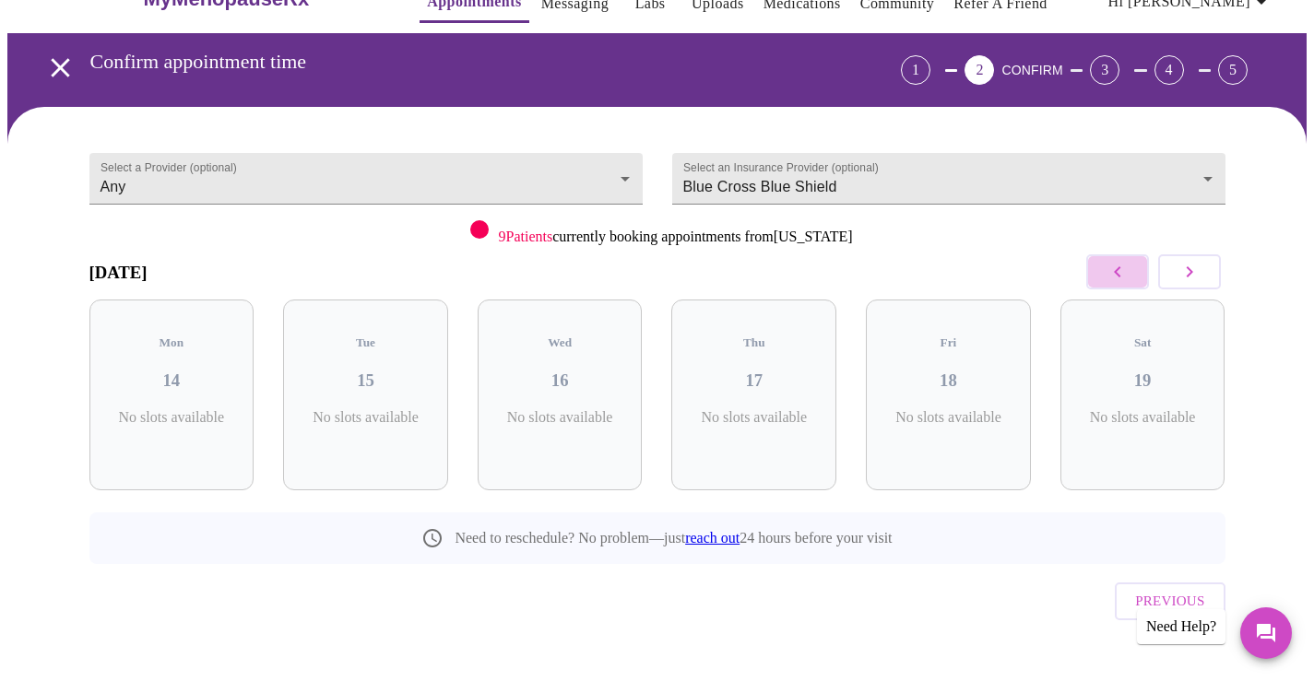
click at [1116, 278] on icon "button" at bounding box center [1117, 272] width 22 height 22
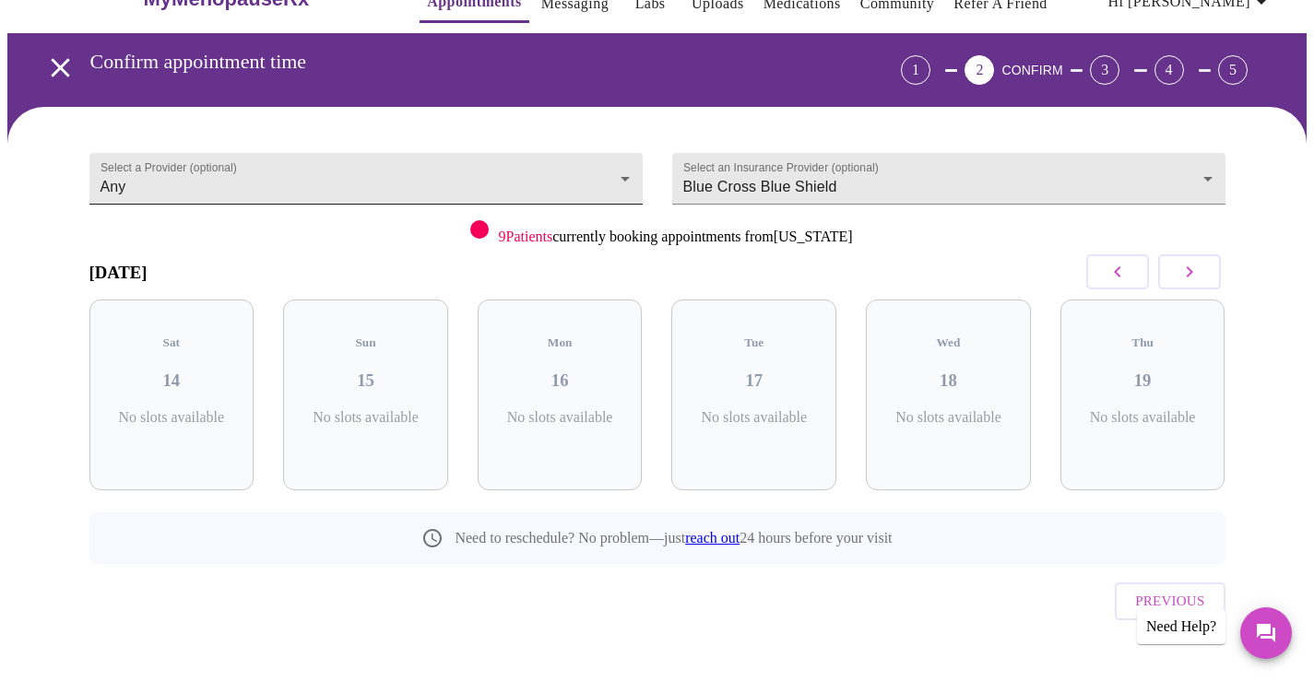
click at [626, 187] on body "MyMenopauseRx Appointments Messaging Labs Uploads Medications Community Refer a…" at bounding box center [656, 338] width 1299 height 749
click at [626, 187] on ul "Any" at bounding box center [365, 170] width 553 height 48
click at [861, 254] on div at bounding box center [657, 340] width 1314 height 681
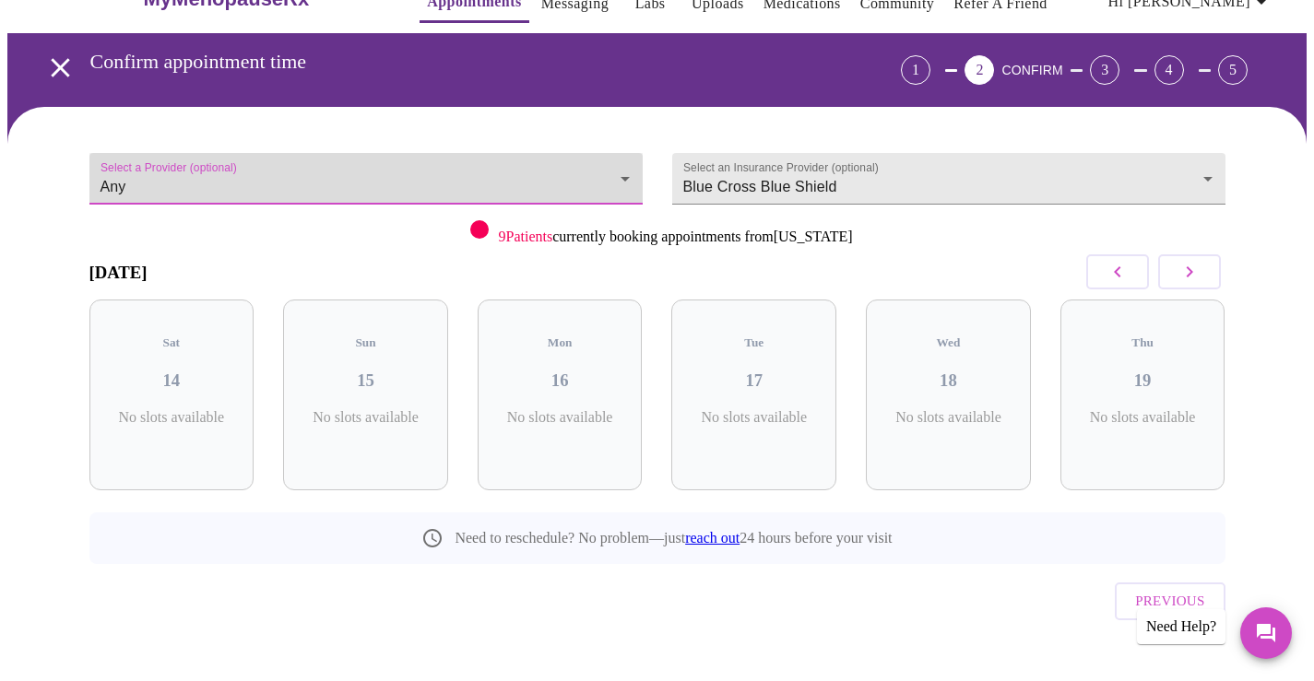
scroll to position [0, 0]
